Goal: Information Seeking & Learning: Learn about a topic

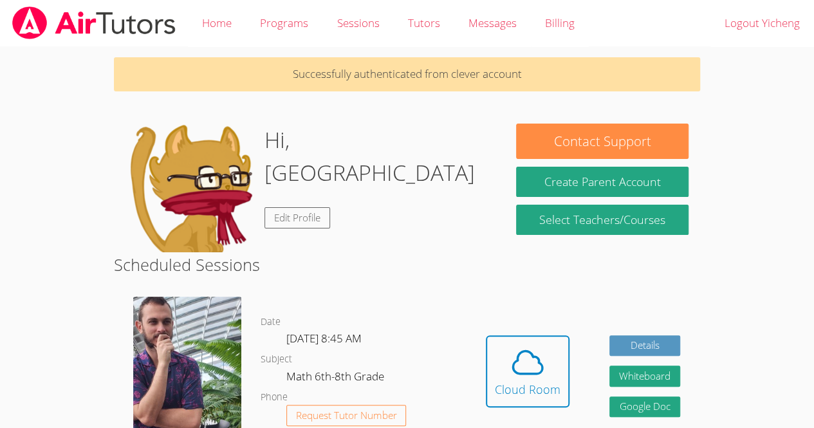
click at [181, 199] on img at bounding box center [189, 188] width 129 height 129
click at [536, 382] on div "Cloud Room" at bounding box center [528, 389] width 66 height 18
click at [527, 398] on button "Cloud Room" at bounding box center [528, 371] width 84 height 72
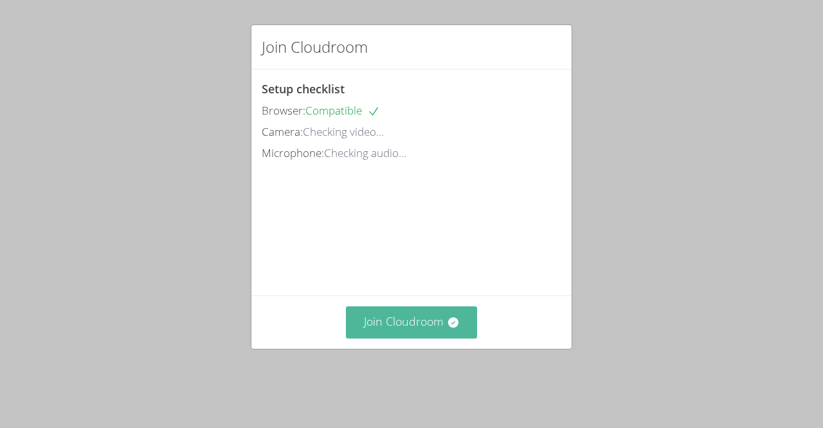
click at [412, 338] on button "Join Cloudroom" at bounding box center [412, 322] width 132 height 32
click at [461, 338] on button "Join Cloudroom" at bounding box center [412, 322] width 132 height 32
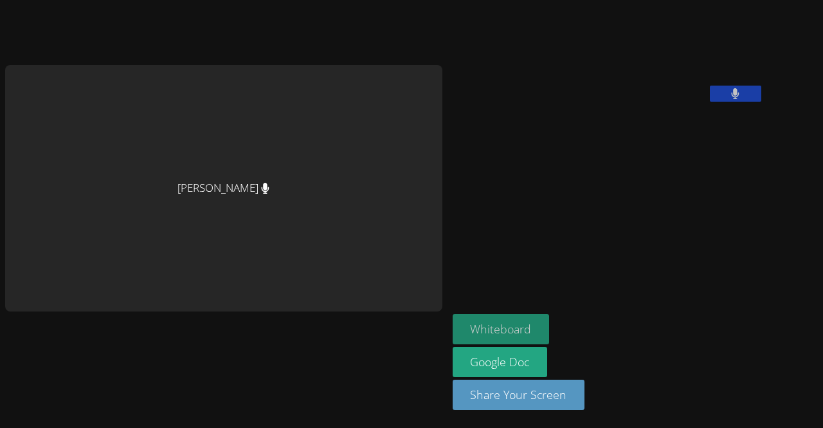
click at [453, 336] on button "Whiteboard" at bounding box center [501, 329] width 97 height 30
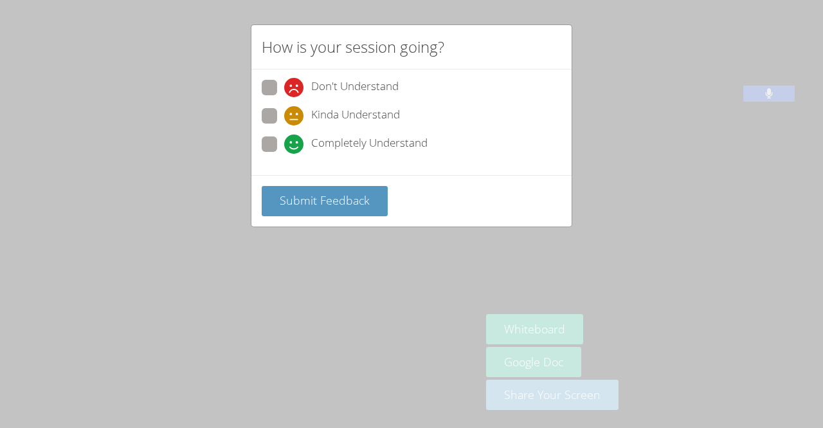
click at [284, 154] on span at bounding box center [284, 154] width 0 height 0
click at [284, 136] on input "Completely Understand" at bounding box center [289, 141] width 11 height 11
radio input "true"
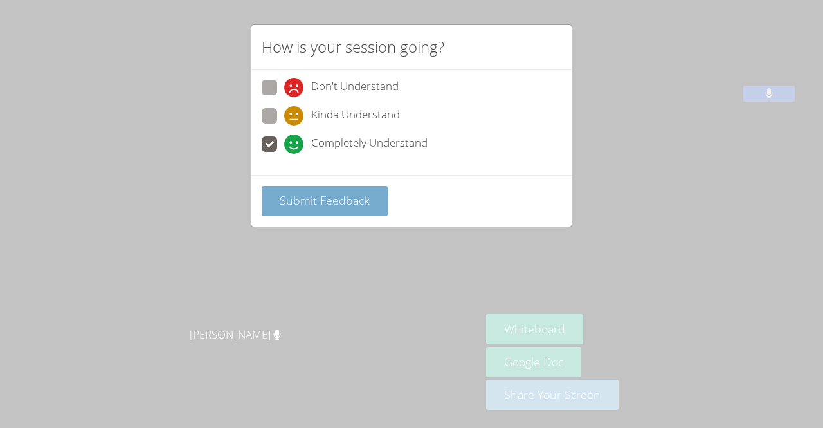
drag, startPoint x: 333, startPoint y: 192, endPoint x: 296, endPoint y: 188, distance: 37.5
click at [296, 188] on button "Submit Feedback" at bounding box center [325, 201] width 126 height 30
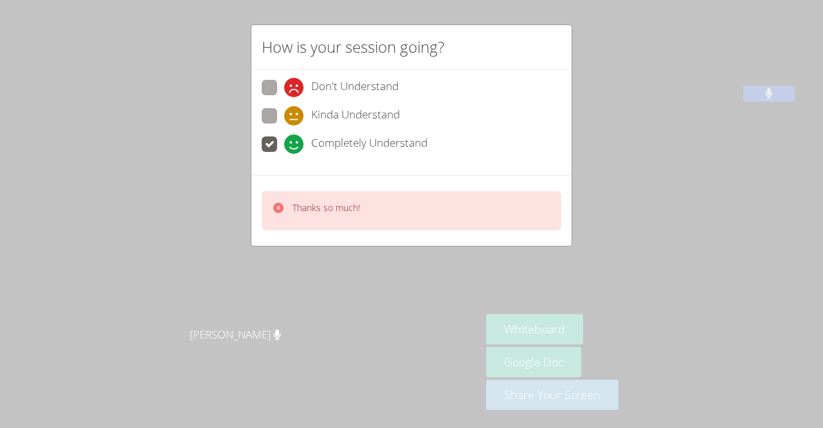
click at [277, 206] on icon at bounding box center [278, 208] width 10 height 10
